Goal: Find specific page/section: Find specific page/section

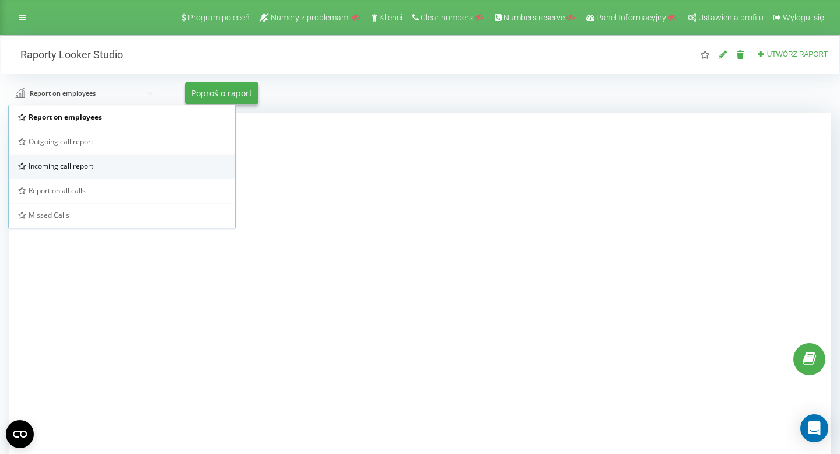
click at [104, 167] on div "Incoming call report" at bounding box center [122, 166] width 208 height 10
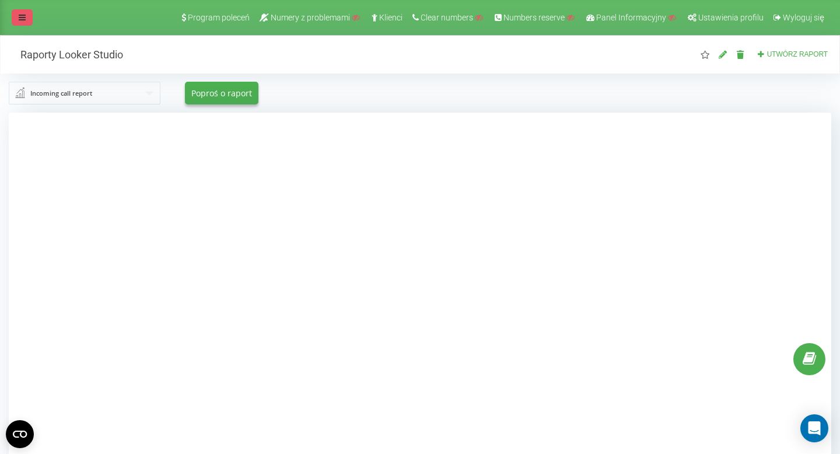
click at [25, 18] on icon at bounding box center [22, 17] width 7 height 8
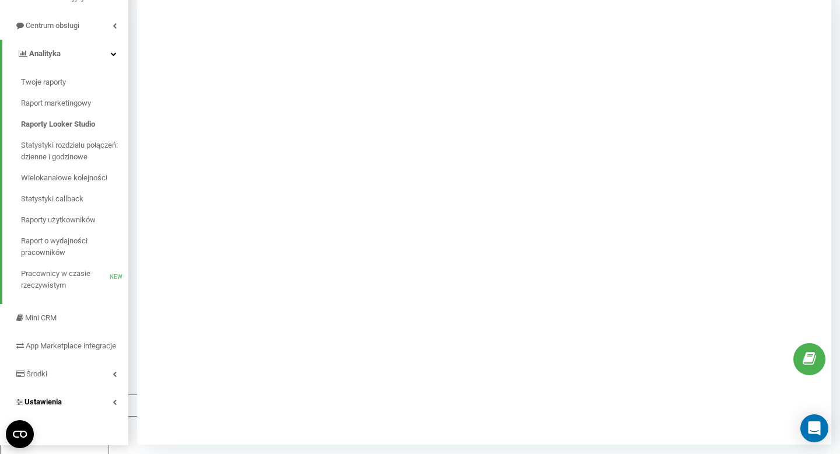
click at [46, 406] on span "Ustawienia" at bounding box center [43, 401] width 37 height 9
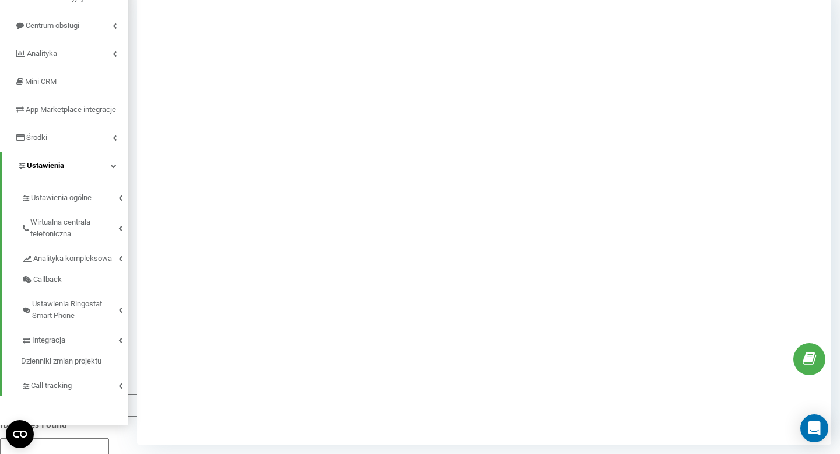
scroll to position [121, 0]
click at [65, 204] on span "Ustawienia ogólne" at bounding box center [61, 199] width 61 height 12
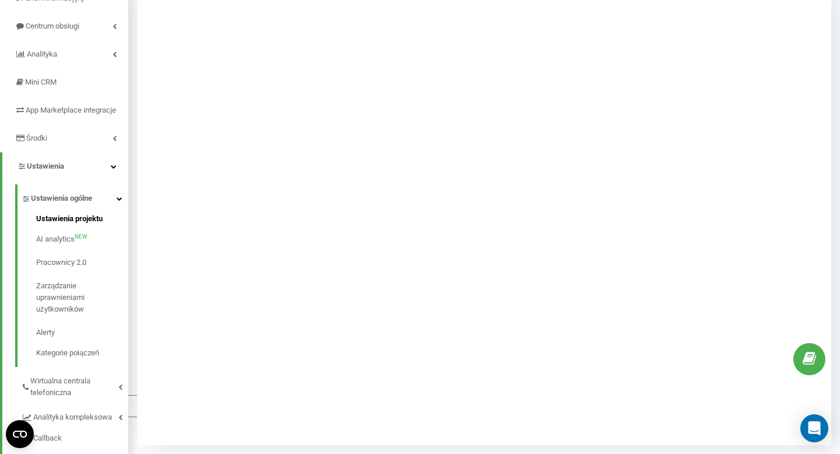
click at [66, 225] on span "Ustawienia projektu" at bounding box center [69, 219] width 67 height 12
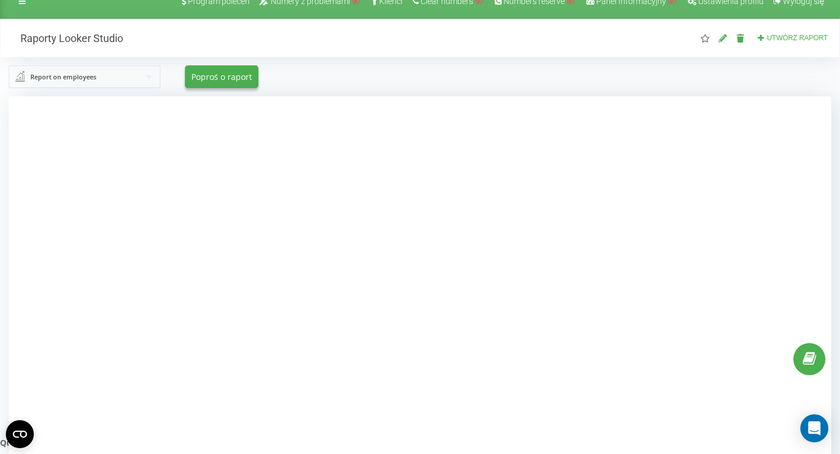
scroll to position [1, 0]
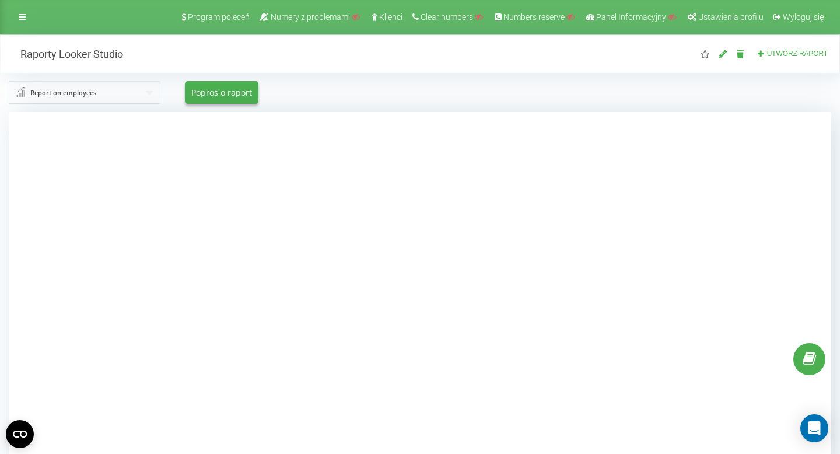
click at [103, 95] on input "text" at bounding box center [85, 92] width 151 height 21
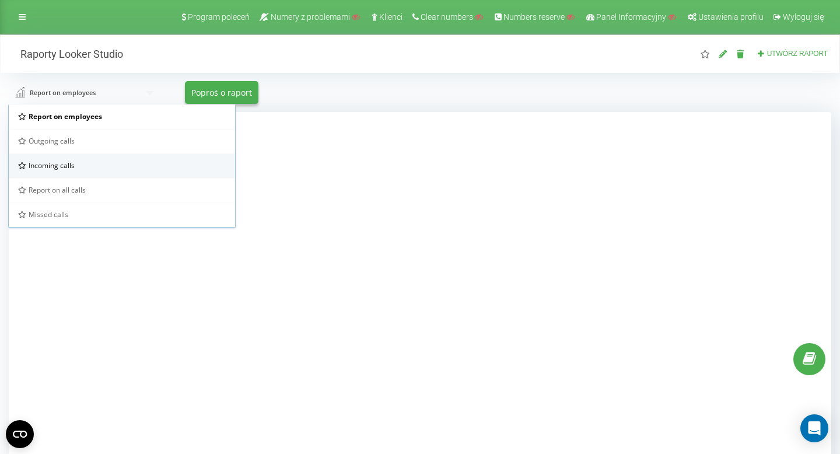
click at [83, 163] on div "Incoming calls" at bounding box center [122, 165] width 208 height 10
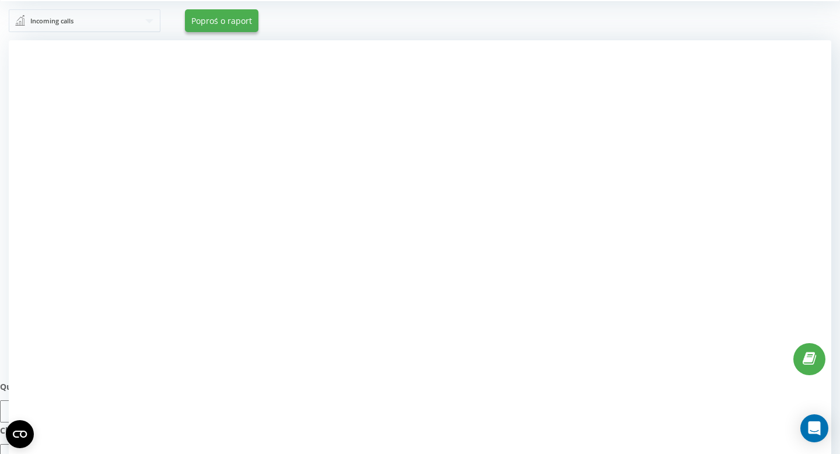
scroll to position [6, 0]
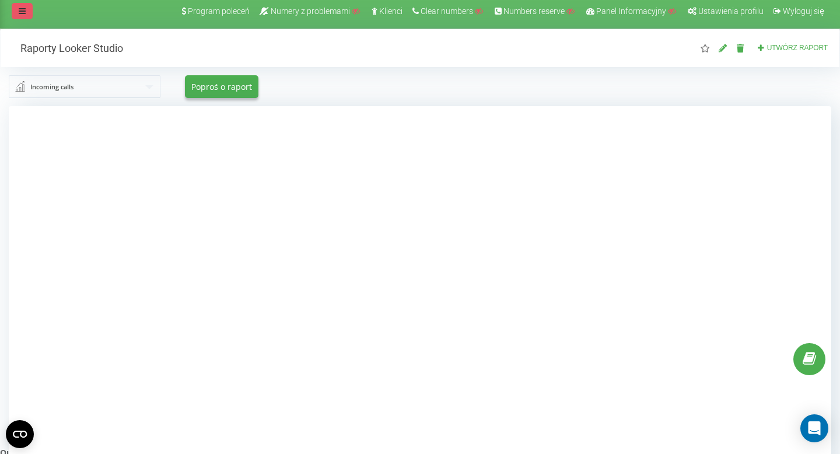
click at [17, 9] on link at bounding box center [22, 11] width 21 height 16
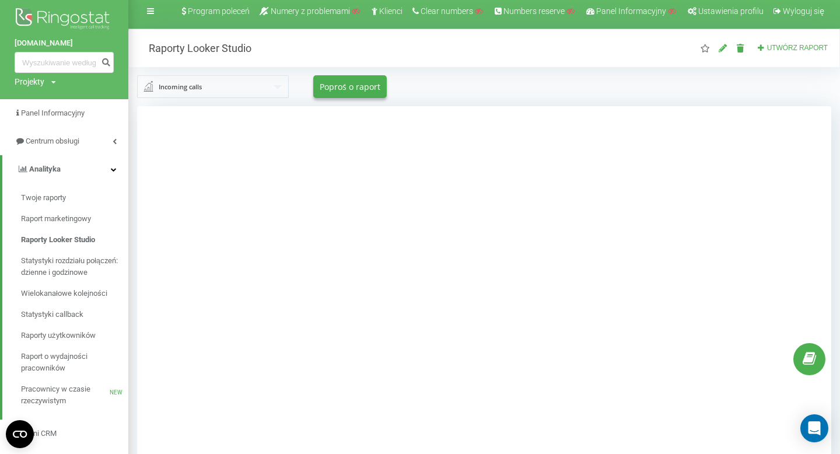
click at [36, 82] on div "Projekty" at bounding box center [30, 82] width 30 height 12
click at [41, 98] on input "text" at bounding box center [47, 99] width 58 height 17
paste input "[DOMAIN_NAME]"
type input "[DOMAIN_NAME]"
click at [98, 94] on link "Wyszukiwanie" at bounding box center [104, 99] width 57 height 17
